Goal: Task Accomplishment & Management: Manage account settings

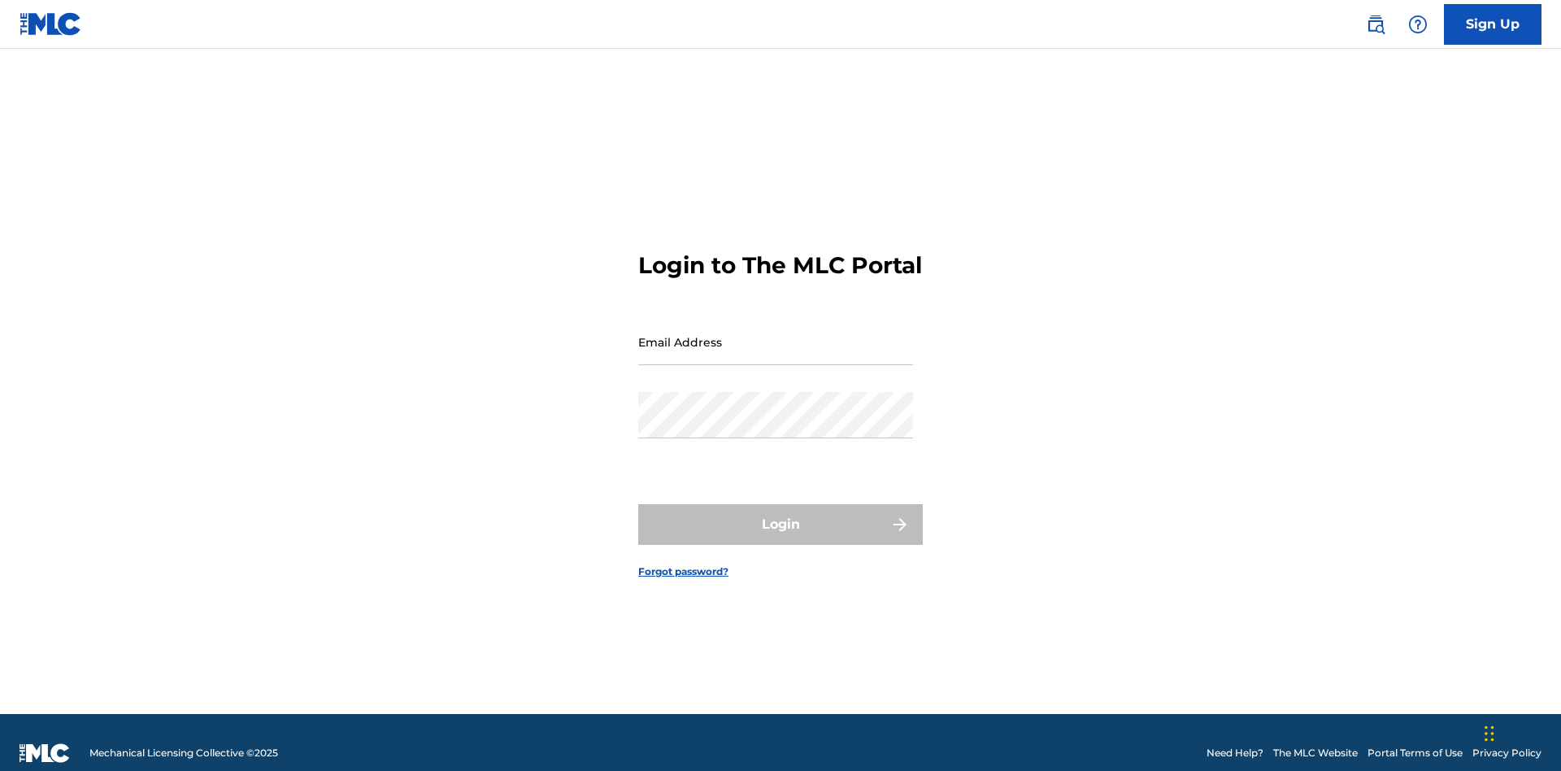
scroll to position [21, 0]
click at [776, 334] on input "Email Address" at bounding box center [775, 342] width 275 height 46
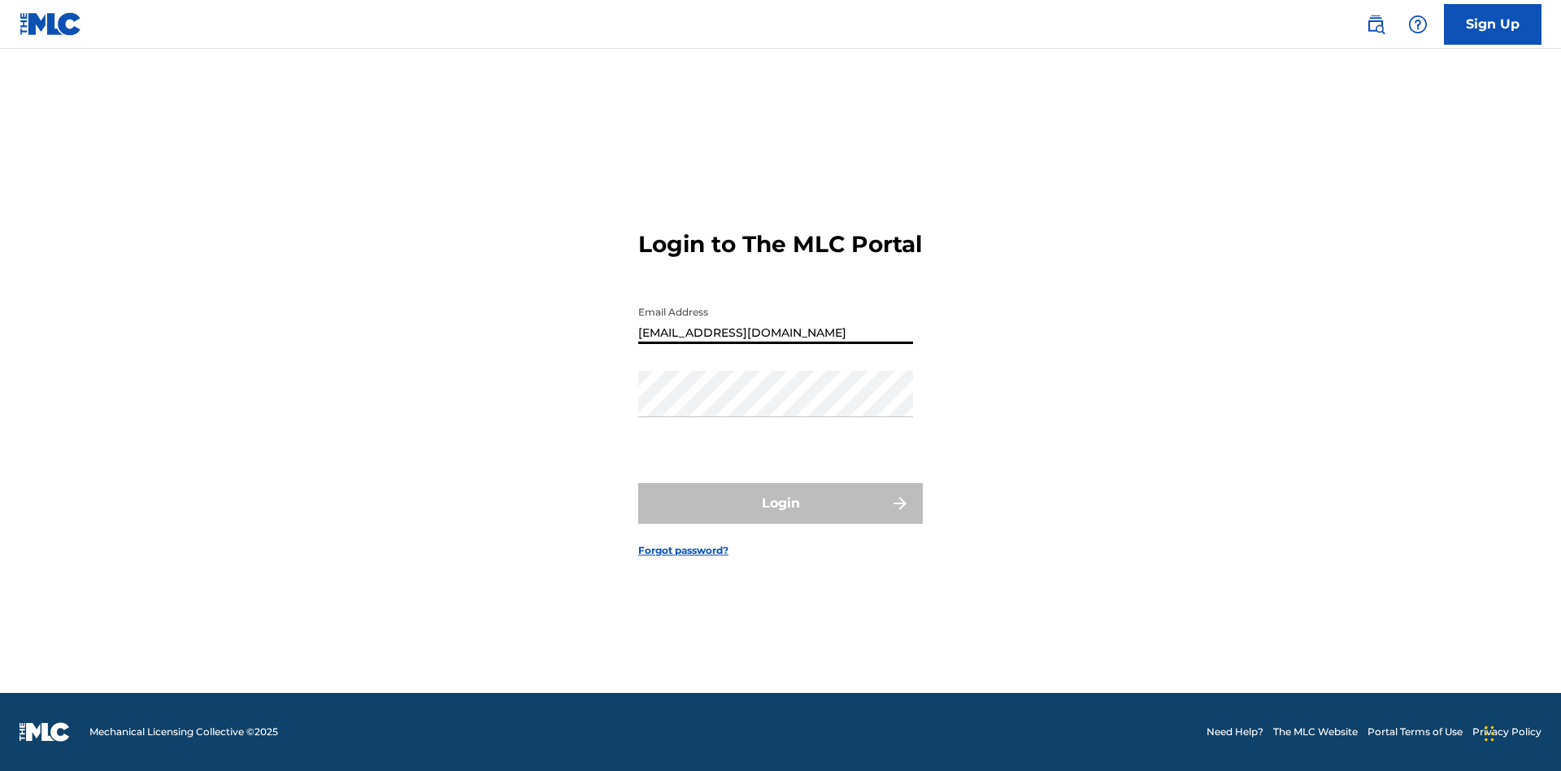
type input "[EMAIL_ADDRESS][DOMAIN_NAME]"
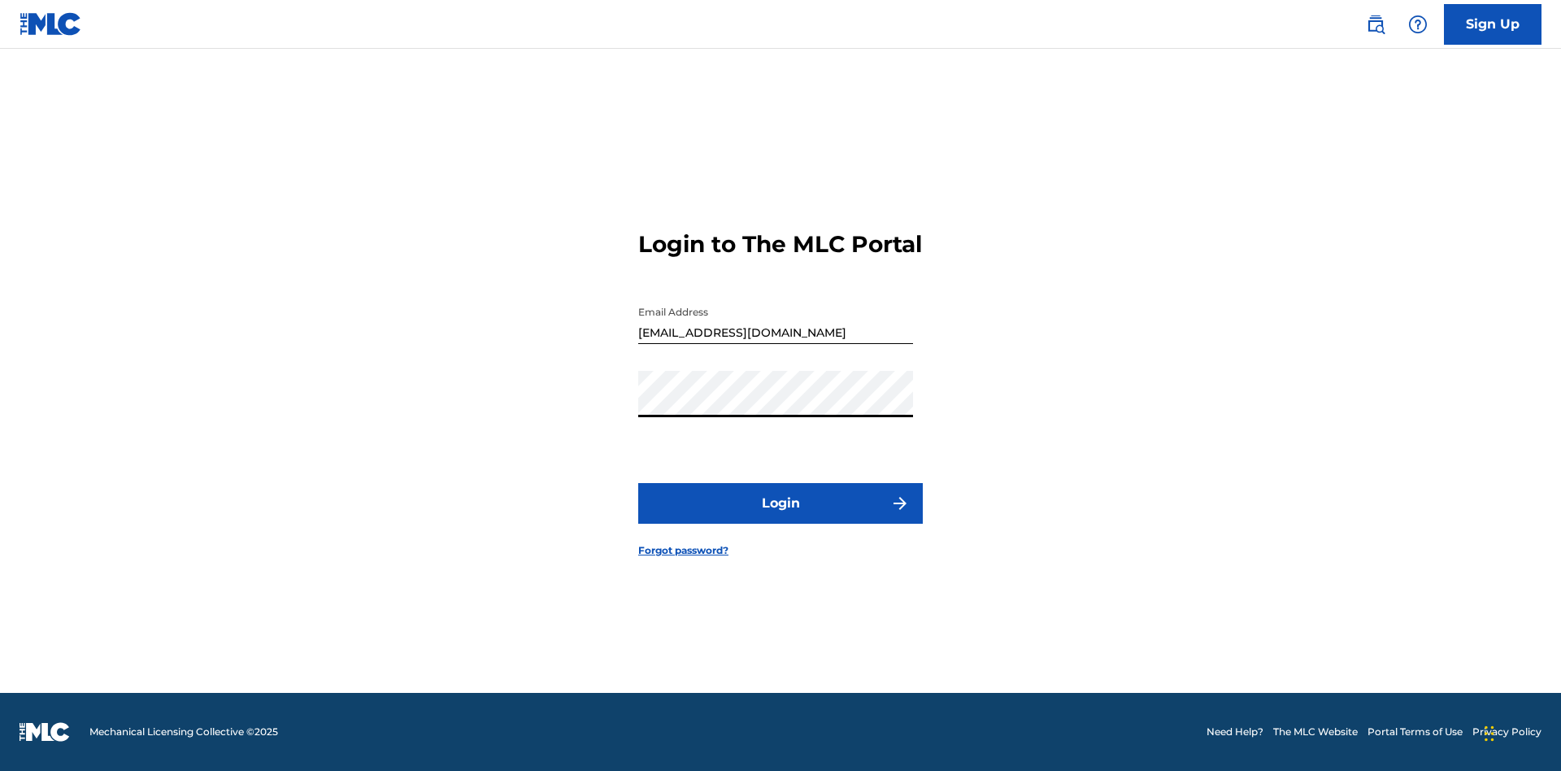
click at [781, 517] on button "Login" at bounding box center [780, 503] width 285 height 41
